Goal: Task Accomplishment & Management: Manage account settings

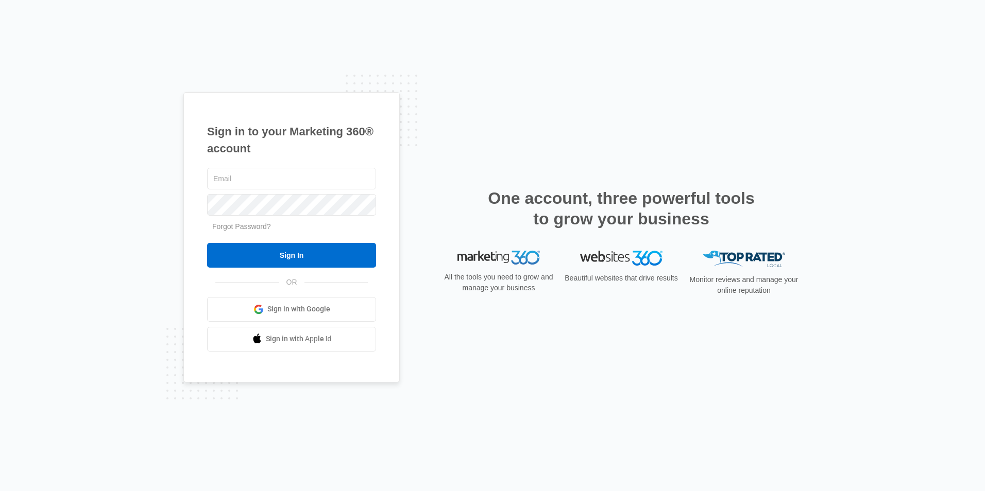
type input "[EMAIL_ADDRESS][DOMAIN_NAME]"
click at [325, 248] on input "Sign In" at bounding box center [291, 255] width 169 height 25
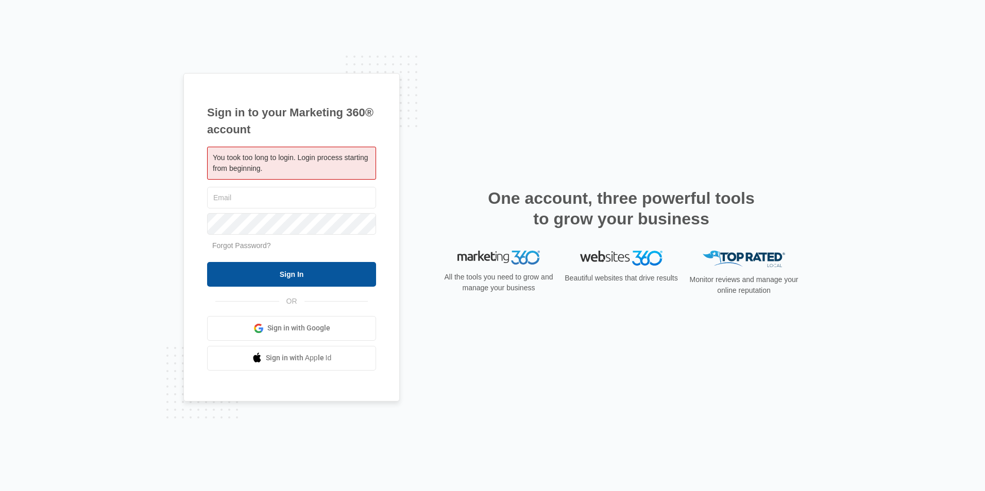
type input "[EMAIL_ADDRESS][DOMAIN_NAME]"
click at [331, 286] on input "Sign In" at bounding box center [291, 274] width 169 height 25
